Goal: Information Seeking & Learning: Compare options

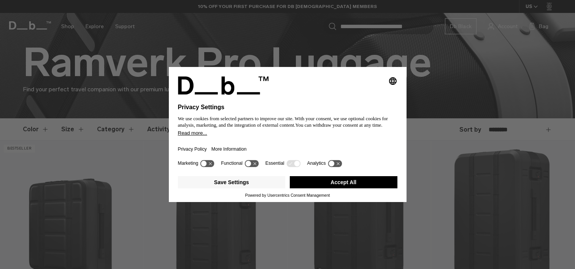
click at [345, 185] on button "Accept All" at bounding box center [344, 182] width 108 height 12
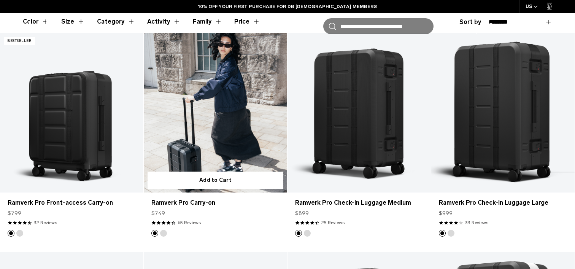
scroll to position [238, 0]
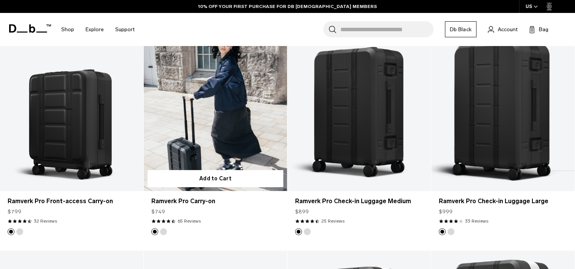
click at [163, 232] on button "Silver" at bounding box center [163, 231] width 7 height 7
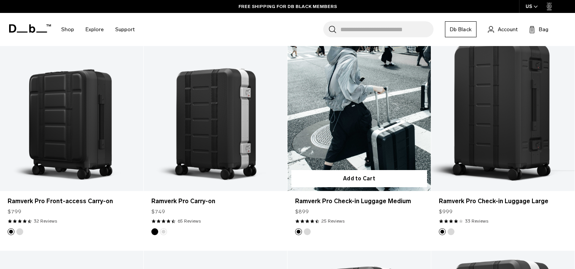
click at [304, 234] on img "Silver" at bounding box center [307, 232] width 8 height 8
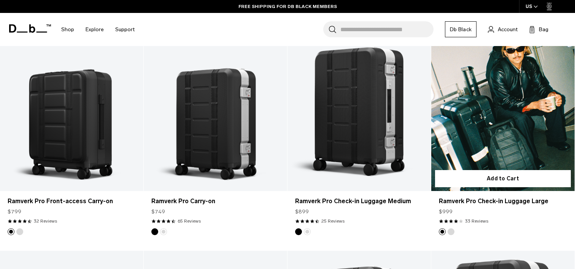
click at [451, 232] on button "Silver" at bounding box center [451, 231] width 7 height 7
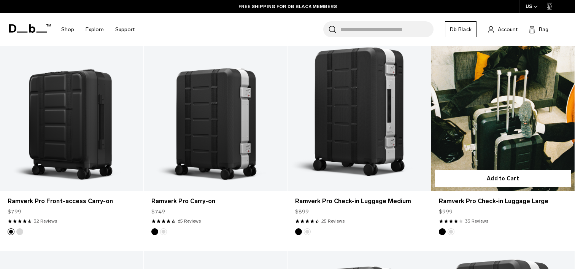
click at [476, 111] on link "Ramverk Pro Check-in Luggage Large Silver" at bounding box center [502, 111] width 143 height 159
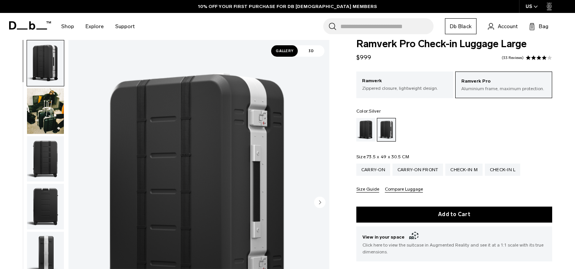
click at [49, 123] on img "button" at bounding box center [45, 111] width 37 height 46
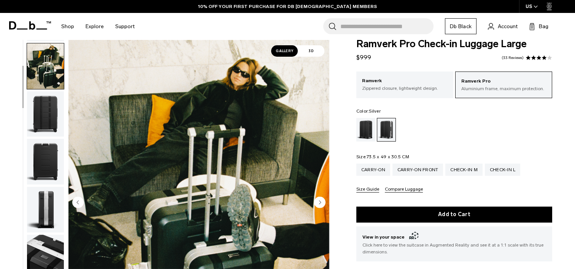
scroll to position [48, 0]
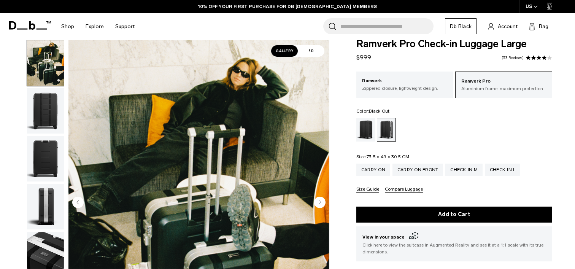
click at [367, 134] on div "Black Out" at bounding box center [365, 130] width 19 height 24
